Goal: Information Seeking & Learning: Learn about a topic

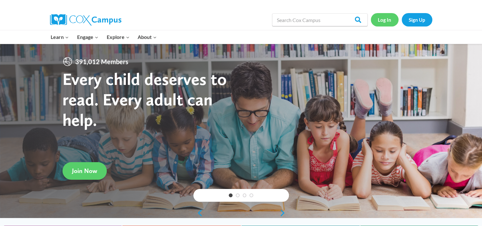
click at [386, 18] on link "Log In" at bounding box center [385, 19] width 28 height 13
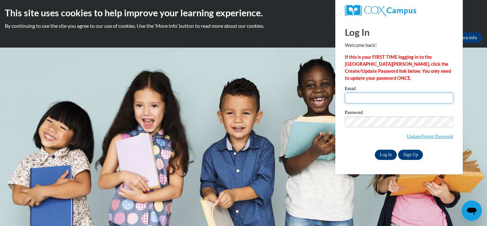
type input "darnell_miller2@yahoo.com"
click at [379, 154] on input "Log In" at bounding box center [386, 154] width 22 height 10
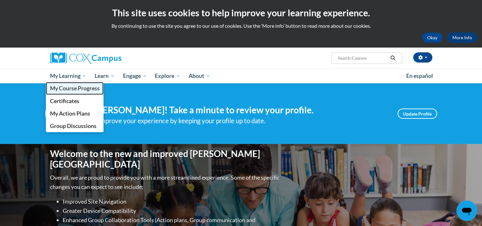
click at [70, 89] on span "My Course Progress" at bounding box center [75, 88] width 50 height 7
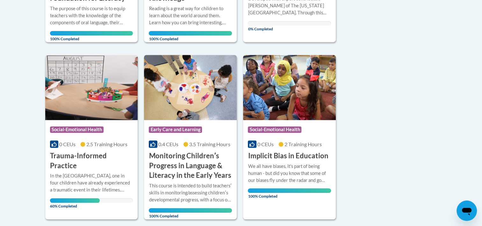
scroll to position [478, 0]
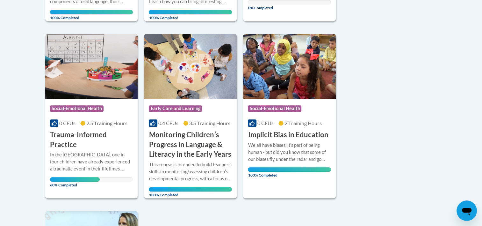
click at [86, 139] on h3 "Trauma-Informed Practice" at bounding box center [91, 140] width 83 height 20
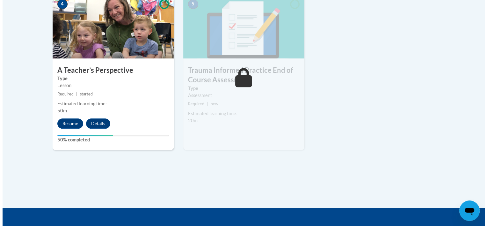
scroll to position [414, 0]
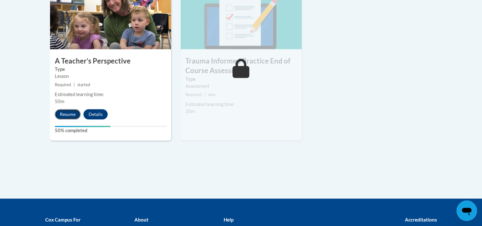
click at [67, 116] on button "Resume" at bounding box center [68, 114] width 26 height 10
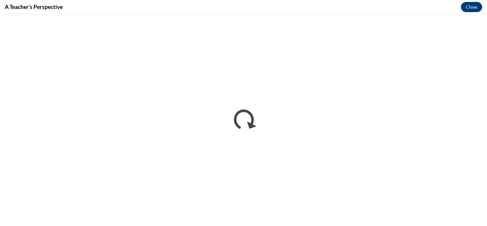
scroll to position [0, 0]
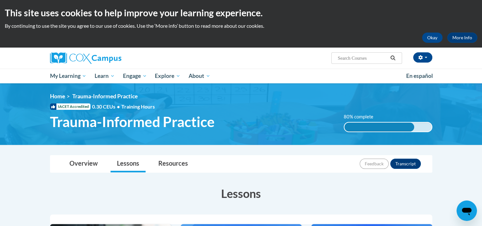
click at [461, 210] on icon "Open messaging window" at bounding box center [466, 210] width 11 height 11
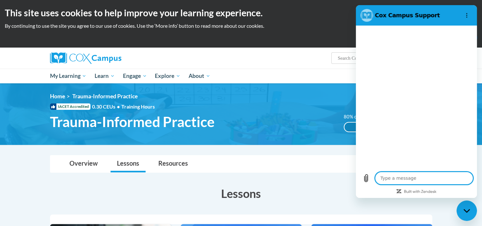
type textarea "x"
click at [323, 37] on div "Okay More Info" at bounding box center [241, 38] width 473 height 10
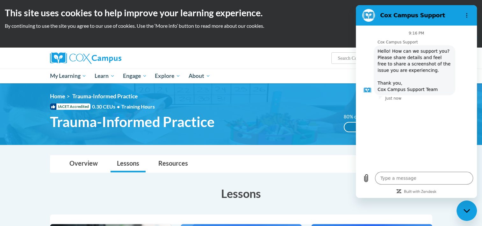
click at [324, 26] on p "By continuing to use the site you agree to our use of cookies. Use the ‘More in…" at bounding box center [241, 25] width 473 height 7
click at [325, 26] on p "By continuing to use the site you agree to our use of cookies. Use the ‘More in…" at bounding box center [241, 25] width 473 height 7
click at [237, 62] on div "[PERSON_NAME] ([GEOGRAPHIC_DATA]/New_York UTC-04:00) My Profile Inbox My Transc…" at bounding box center [306, 55] width 261 height 16
click at [309, 36] on div "Okay More Info" at bounding box center [241, 38] width 473 height 10
click at [309, 35] on div "Okay More Info" at bounding box center [241, 38] width 473 height 10
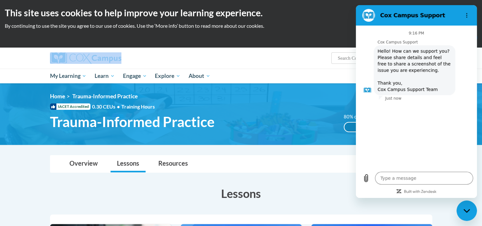
click at [309, 35] on div "Okay More Info" at bounding box center [241, 38] width 473 height 10
drag, startPoint x: 309, startPoint y: 35, endPoint x: 303, endPoint y: 42, distance: 8.9
click at [303, 42] on div "Okay More Info" at bounding box center [241, 38] width 473 height 10
